Goal: Communication & Community: Answer question/provide support

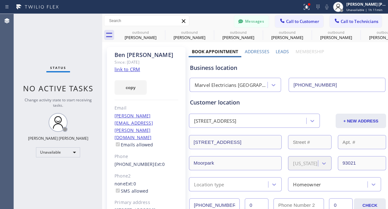
click at [284, 25] on button "Call to Customer" at bounding box center [299, 21] width 48 height 12
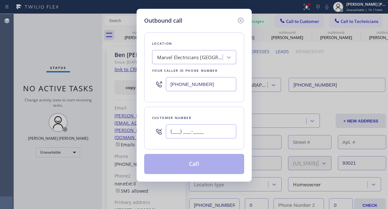
click at [185, 136] on input "(___) ___-____" at bounding box center [201, 132] width 70 height 14
paste input "408) 892-7734"
type input "[PHONE_NUMBER]"
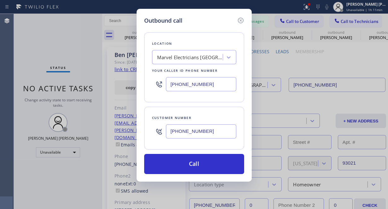
click at [35, 32] on div "Outbound call Location Marvel Electricians [GEOGRAPHIC_DATA] Your caller id pho…" at bounding box center [194, 104] width 388 height 209
click at [198, 56] on div "Marvel Electricians [GEOGRAPHIC_DATA]" at bounding box center [190, 57] width 66 height 7
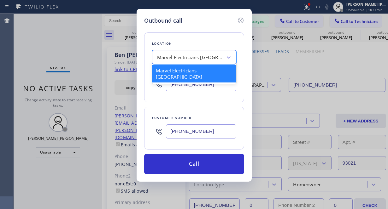
paste input "Blue Moon Electrical [GEOGRAPHIC_DATA][PERSON_NAME]"
type input "Blue Moon Electrical [GEOGRAPHIC_DATA][PERSON_NAME]"
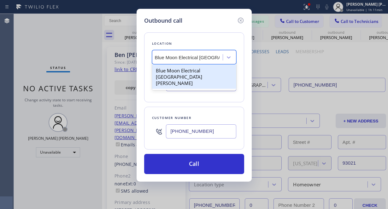
click at [193, 72] on div "Blue Moon Electrical [GEOGRAPHIC_DATA][PERSON_NAME]" at bounding box center [194, 77] width 84 height 24
type input "[PHONE_NUMBER]"
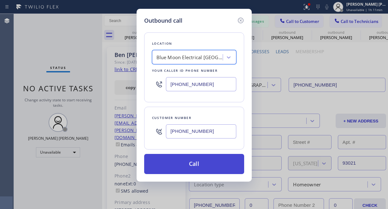
scroll to position [0, 1]
click at [192, 167] on button "Call" at bounding box center [194, 164] width 100 height 20
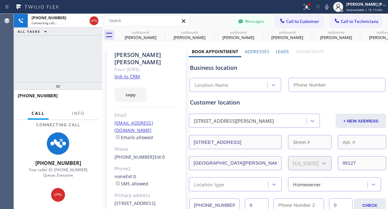
type input "[PHONE_NUMBER]"
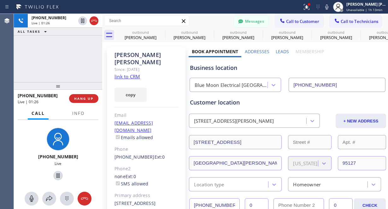
click at [40, 61] on div "[PHONE_NUMBER] Live | 01:26 ALL TASKS ALL TASKS ACTIVE TASKS TASKS IN WRAP UP" at bounding box center [58, 48] width 88 height 68
click at [53, 52] on div "[PHONE_NUMBER] Live | 01:30 ALL TASKS ALL TASKS ACTIVE TASKS TASKS IN WRAP UP" at bounding box center [58, 48] width 88 height 68
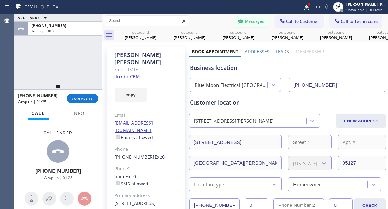
click at [45, 66] on div "ALL TASKS ALL TASKS ACTIVE TASKS TASKS IN WRAP UP [PHONE_NUMBER] Wrap up | 01:25" at bounding box center [58, 48] width 88 height 68
click at [86, 93] on div "[PHONE_NUMBER] Wrap up | 01:25 COMPLETE" at bounding box center [58, 98] width 81 height 16
click at [86, 102] on button "COMPLETE" at bounding box center [83, 98] width 32 height 9
